Goal: Go to known website: Access a specific website the user already knows

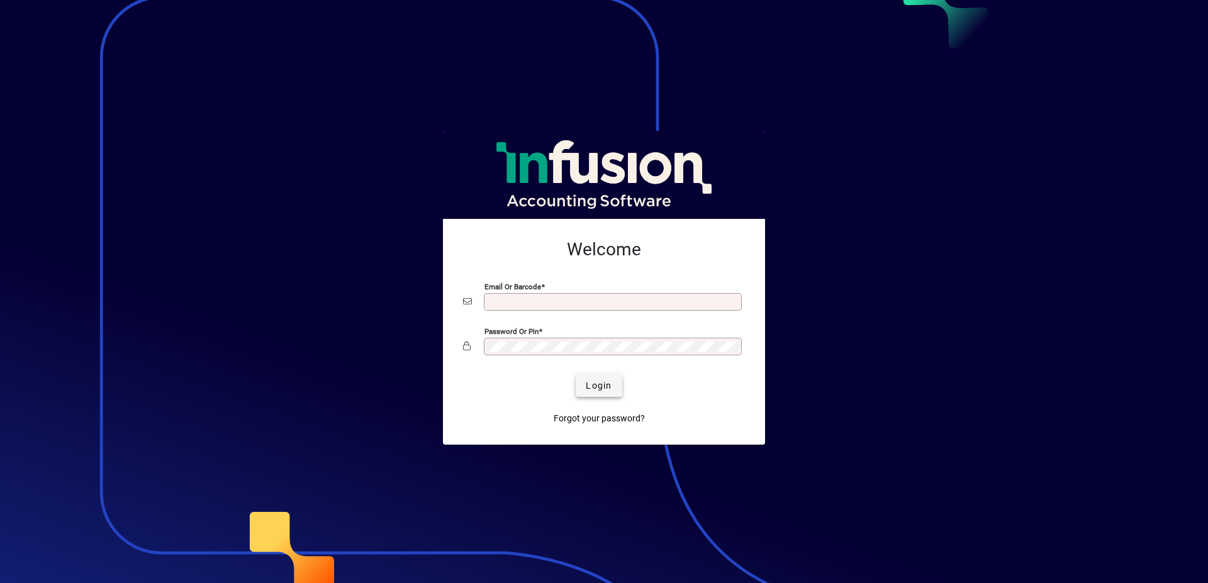
type input "**********"
click at [596, 391] on span "Login" at bounding box center [599, 385] width 26 height 13
